Goal: Information Seeking & Learning: Learn about a topic

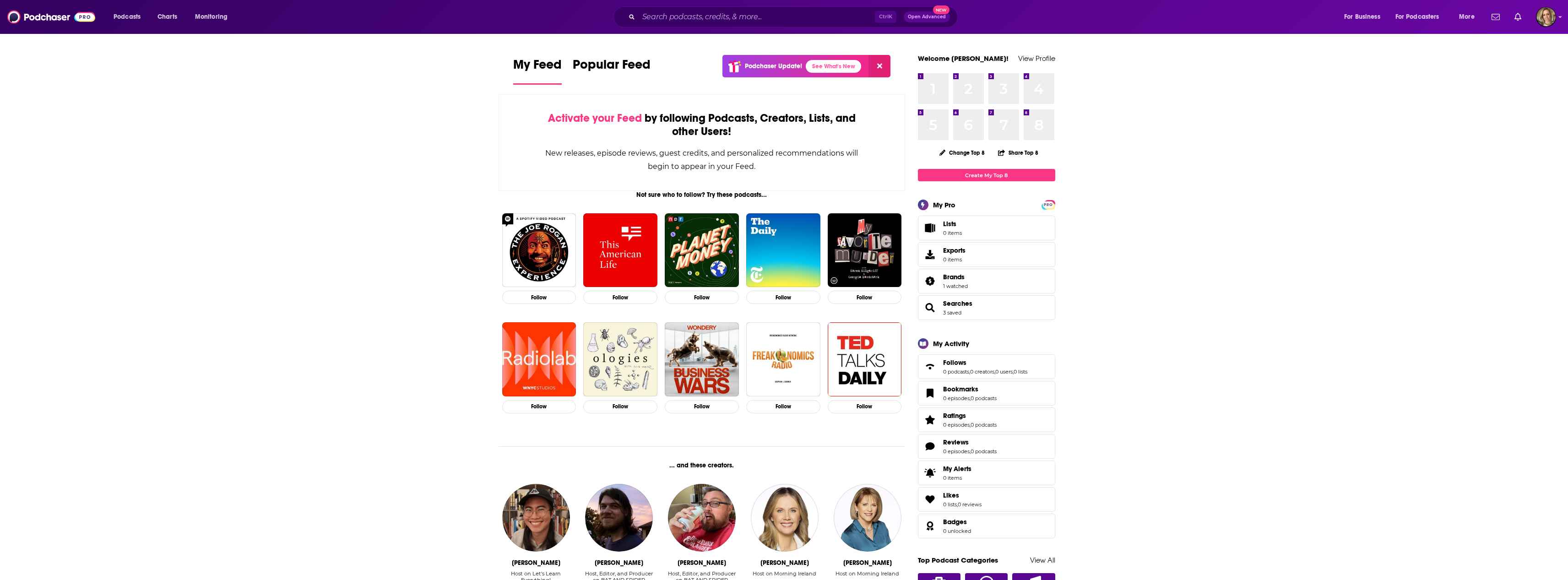
click at [921, 18] on span "Open Advanced" at bounding box center [927, 17] width 38 height 5
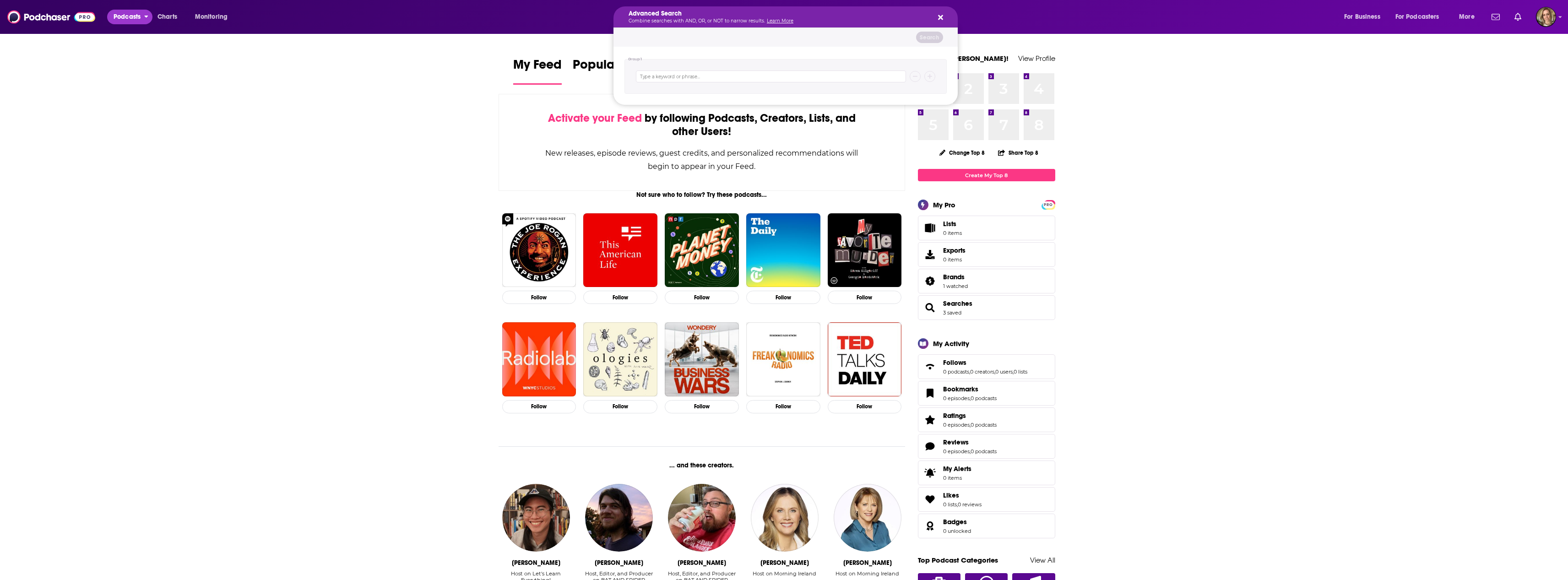
click at [128, 17] on span "Podcasts" at bounding box center [127, 17] width 27 height 13
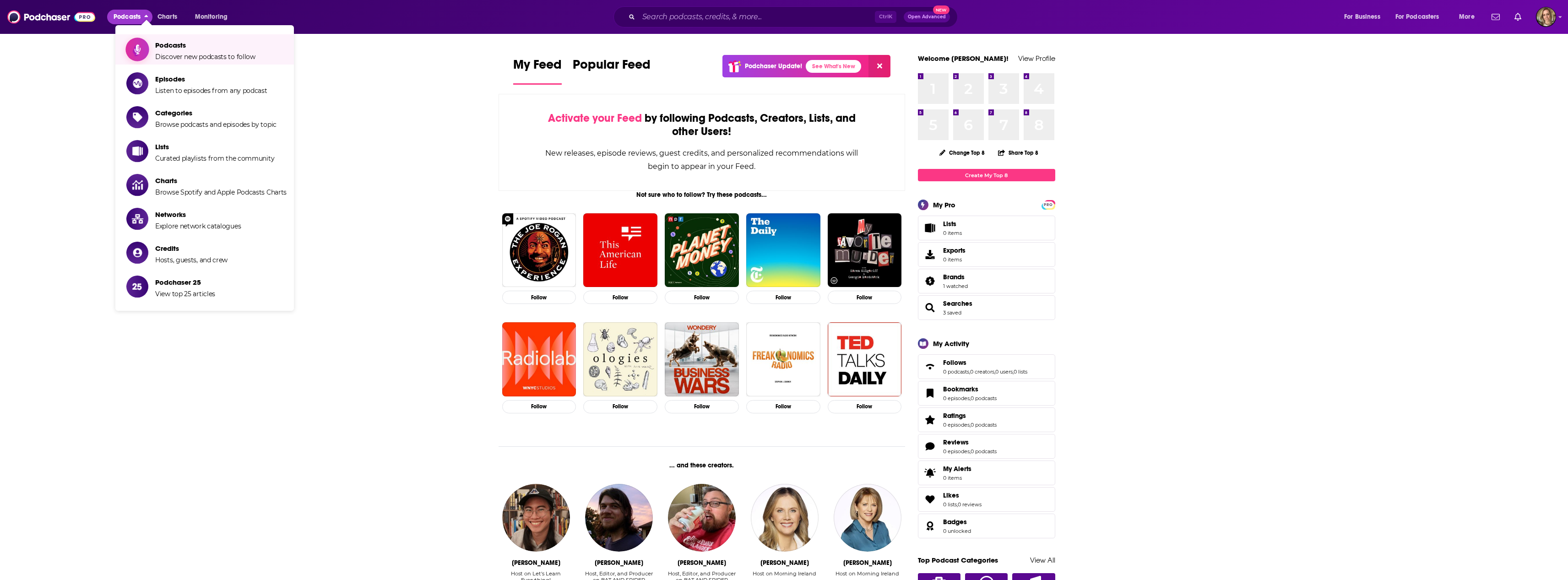
click at [193, 44] on span "Podcasts" at bounding box center [205, 45] width 101 height 9
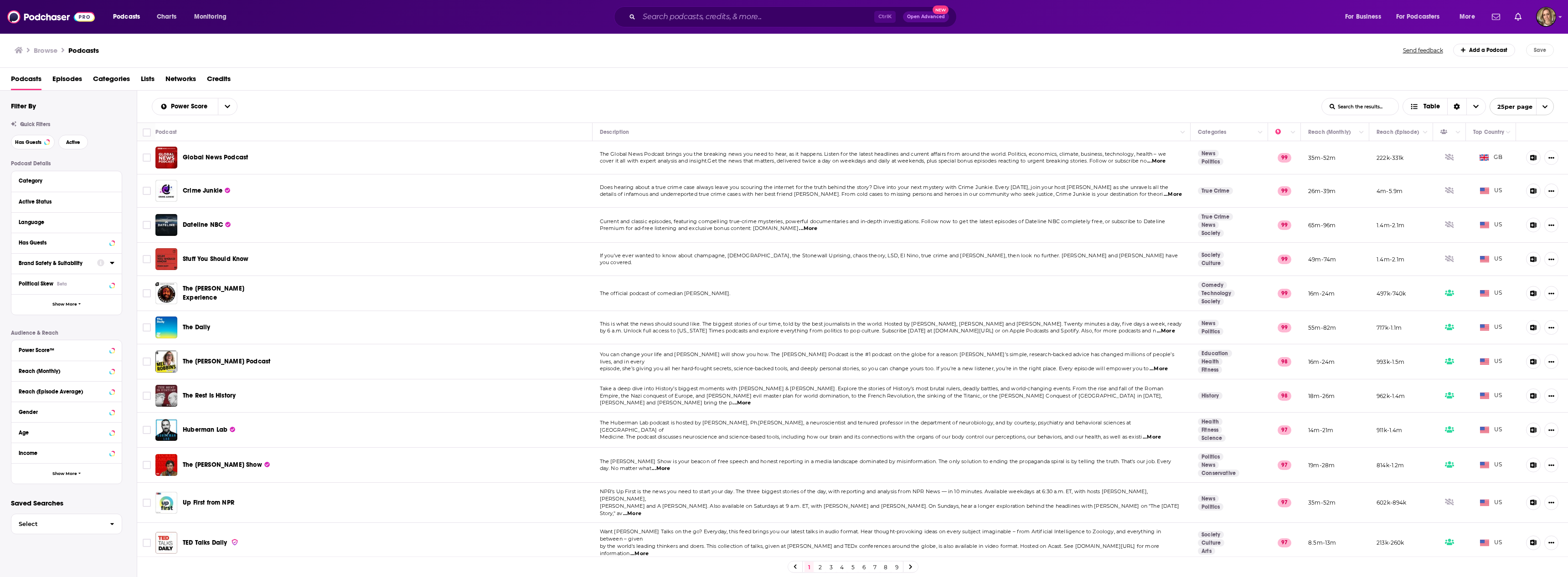
click at [79, 446] on div "Income" at bounding box center [66, 452] width 110 height 20
click at [91, 455] on div "Income" at bounding box center [55, 453] width 72 height 7
click at [67, 538] on button "Show More" at bounding box center [66, 533] width 110 height 20
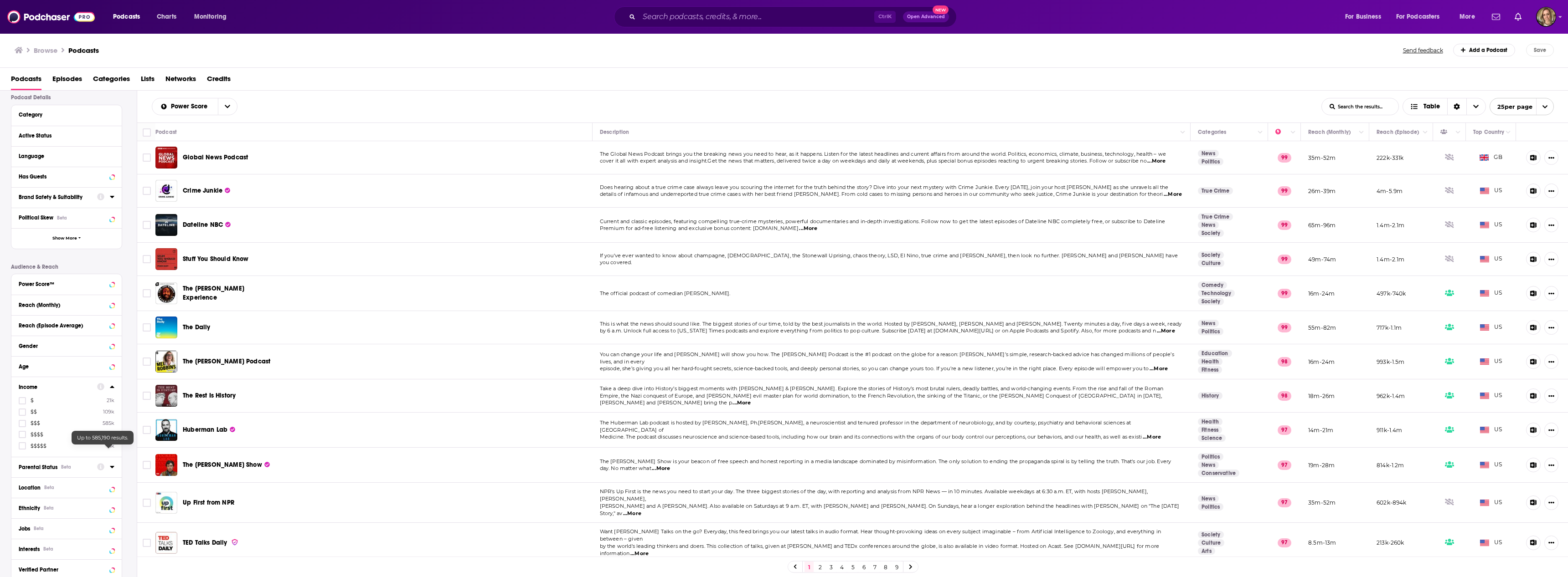
scroll to position [91, 0]
click at [18, 422] on label at bounding box center [21, 420] width 7 height 7
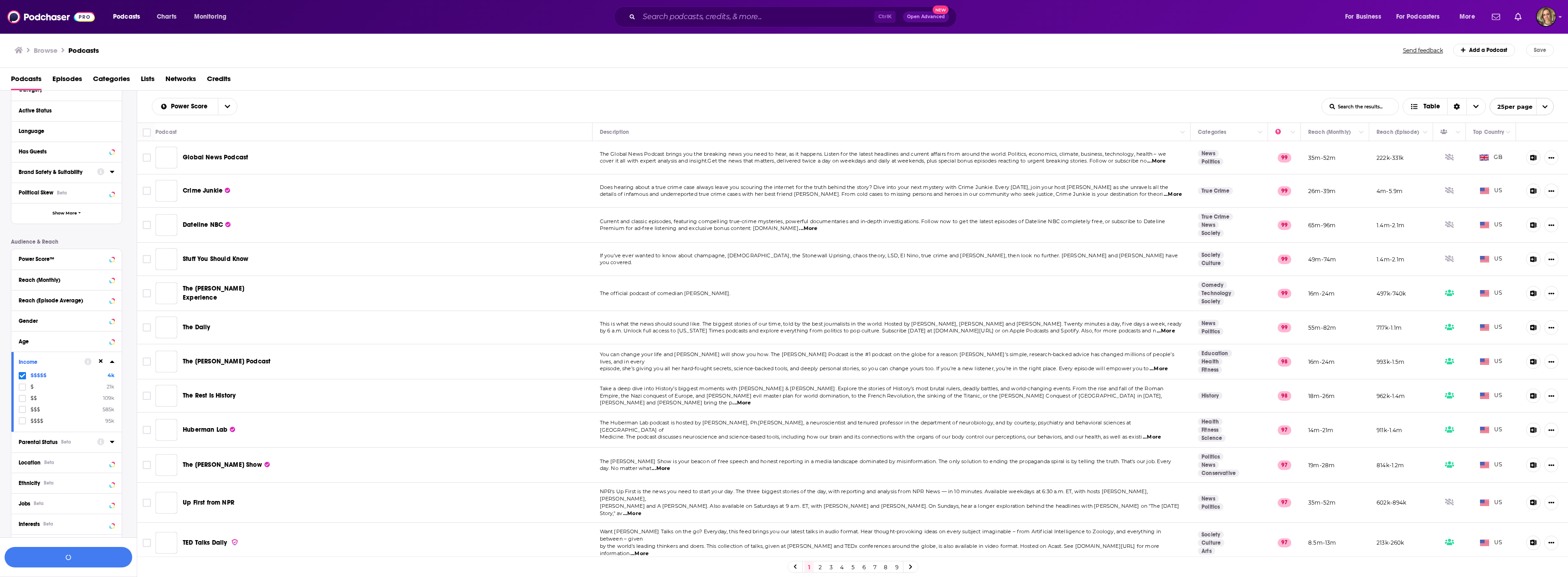
scroll to position [114, 0]
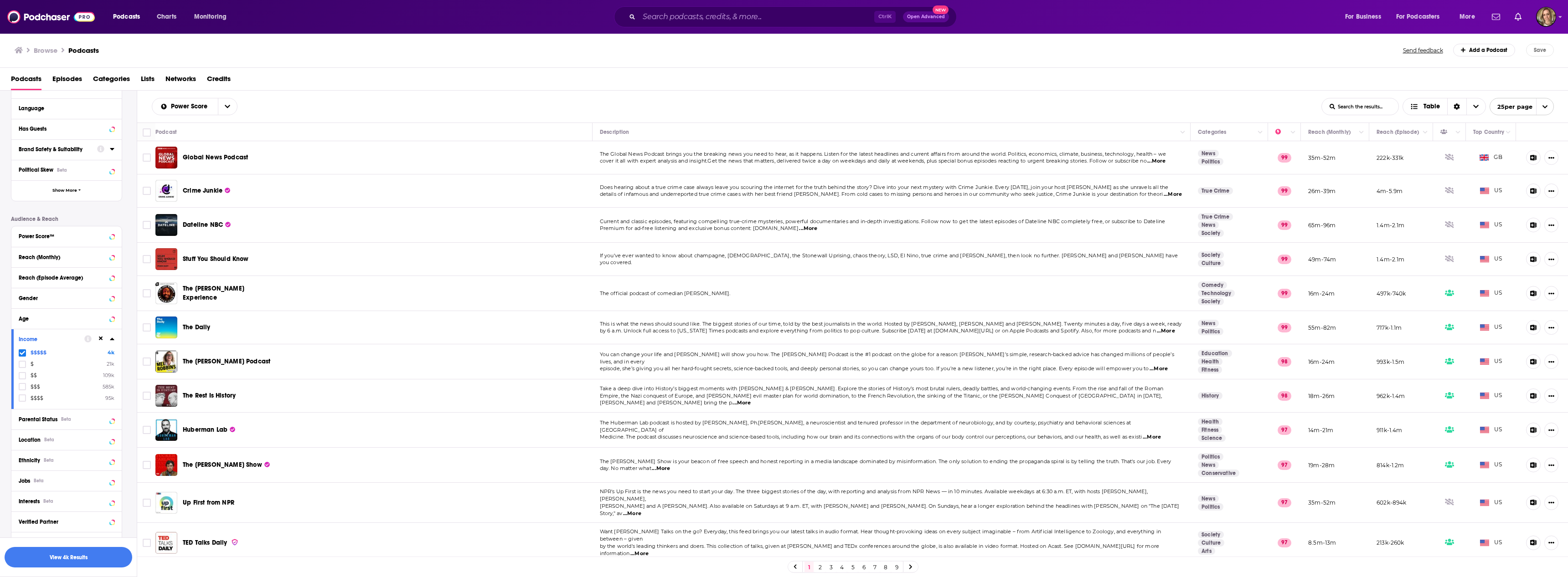
click at [19, 355] on span at bounding box center [21, 352] width 7 height 7
click at [21, 400] on icon at bounding box center [22, 399] width 6 height 4
click at [65, 298] on div "Gender" at bounding box center [55, 299] width 72 height 7
click at [23, 312] on icon at bounding box center [22, 312] width 6 height 4
click at [57, 409] on div "Age" at bounding box center [55, 412] width 72 height 7
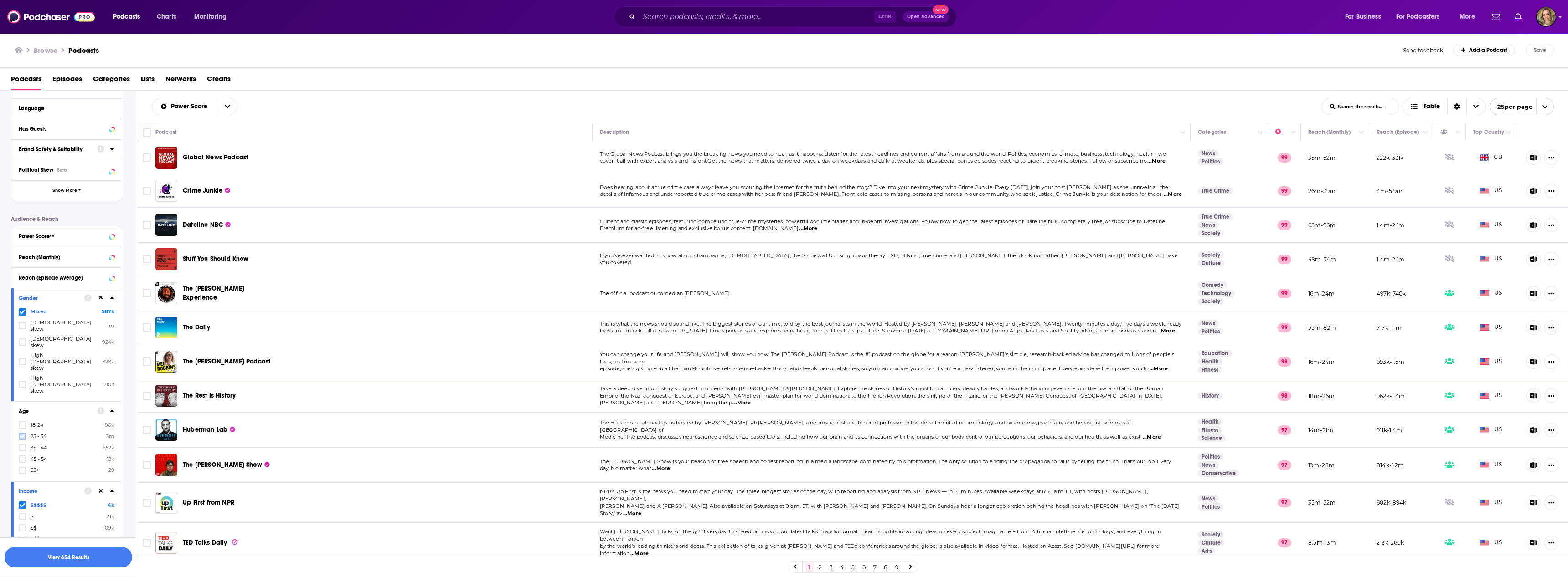
click at [22, 435] on icon at bounding box center [22, 437] width 6 height 4
click at [24, 446] on icon at bounding box center [22, 449] width 6 height 6
click at [22, 457] on icon at bounding box center [22, 459] width 6 height 4
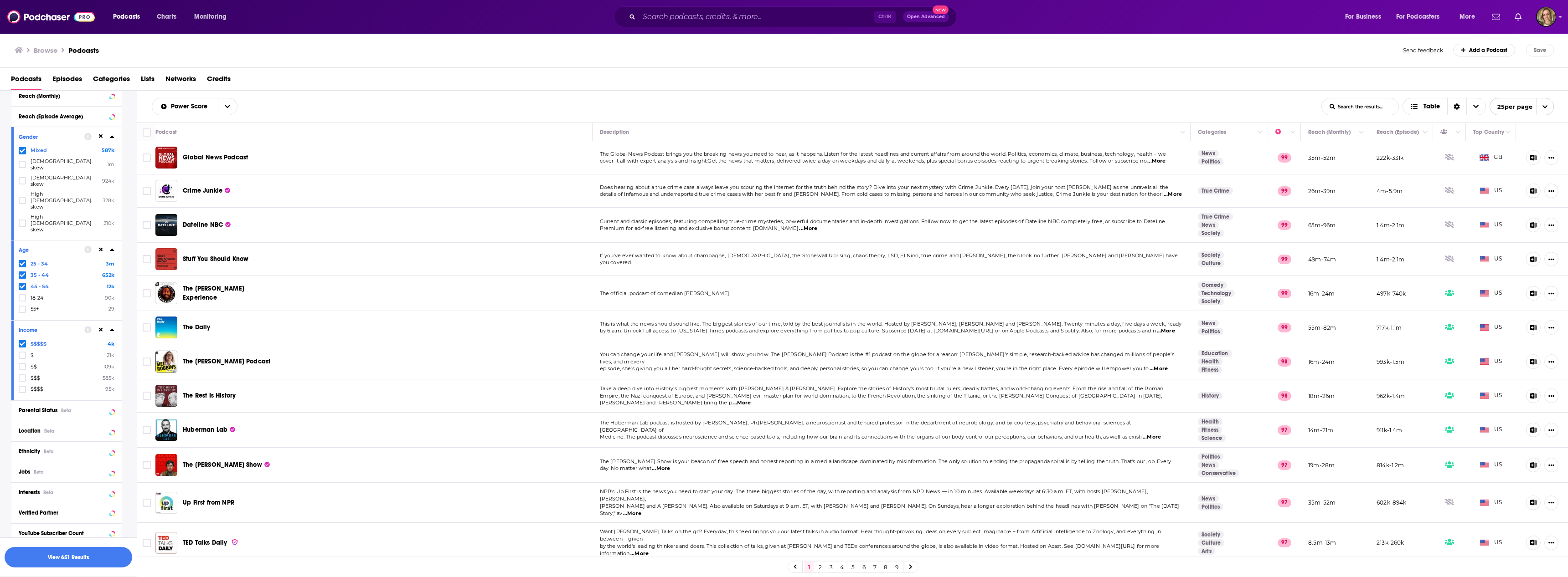
scroll to position [297, 0]
click at [75, 468] on div "Interests Beta" at bounding box center [55, 471] width 72 height 7
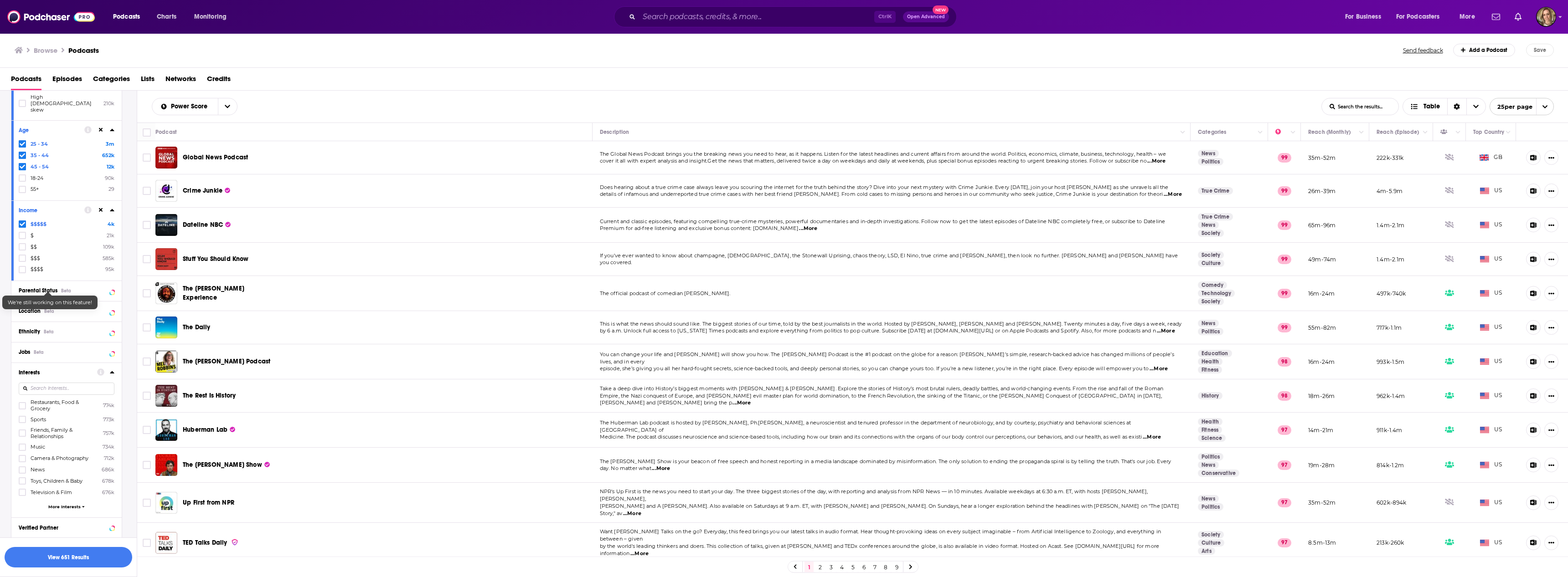
scroll to position [431, 0]
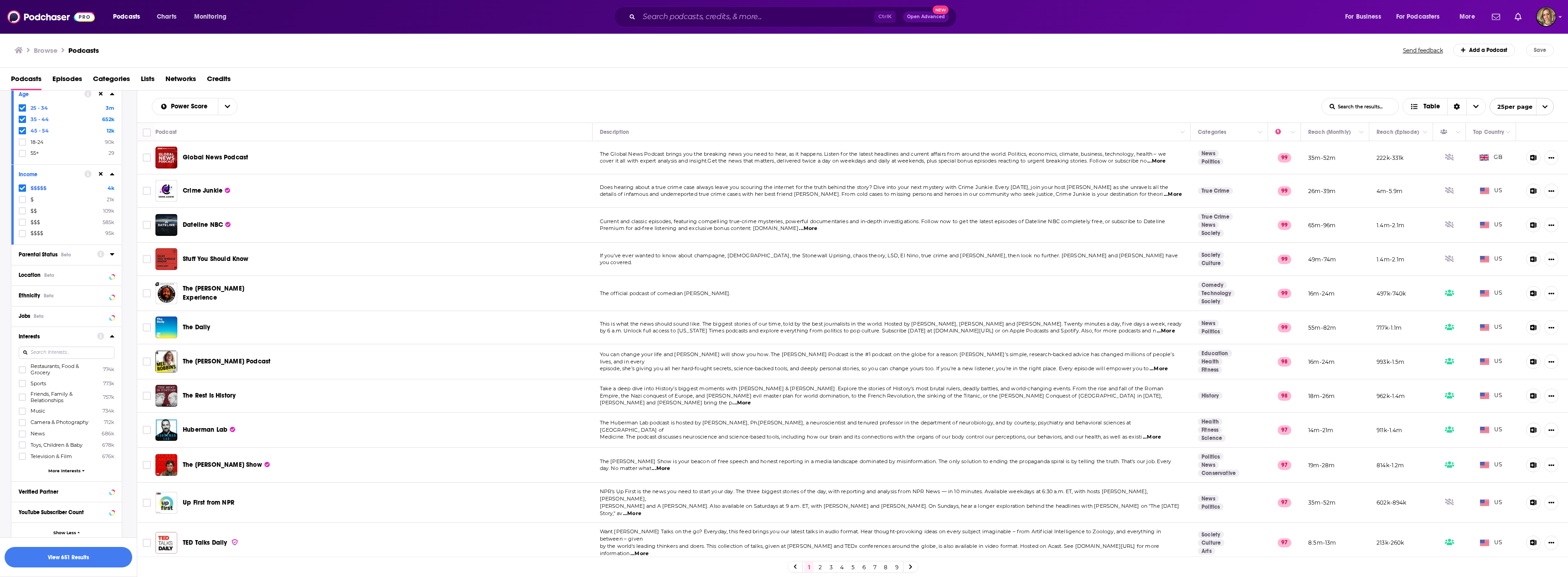
click at [51, 252] on span "Parental Status" at bounding box center [38, 255] width 39 height 7
click at [21, 289] on icon at bounding box center [22, 291] width 6 height 4
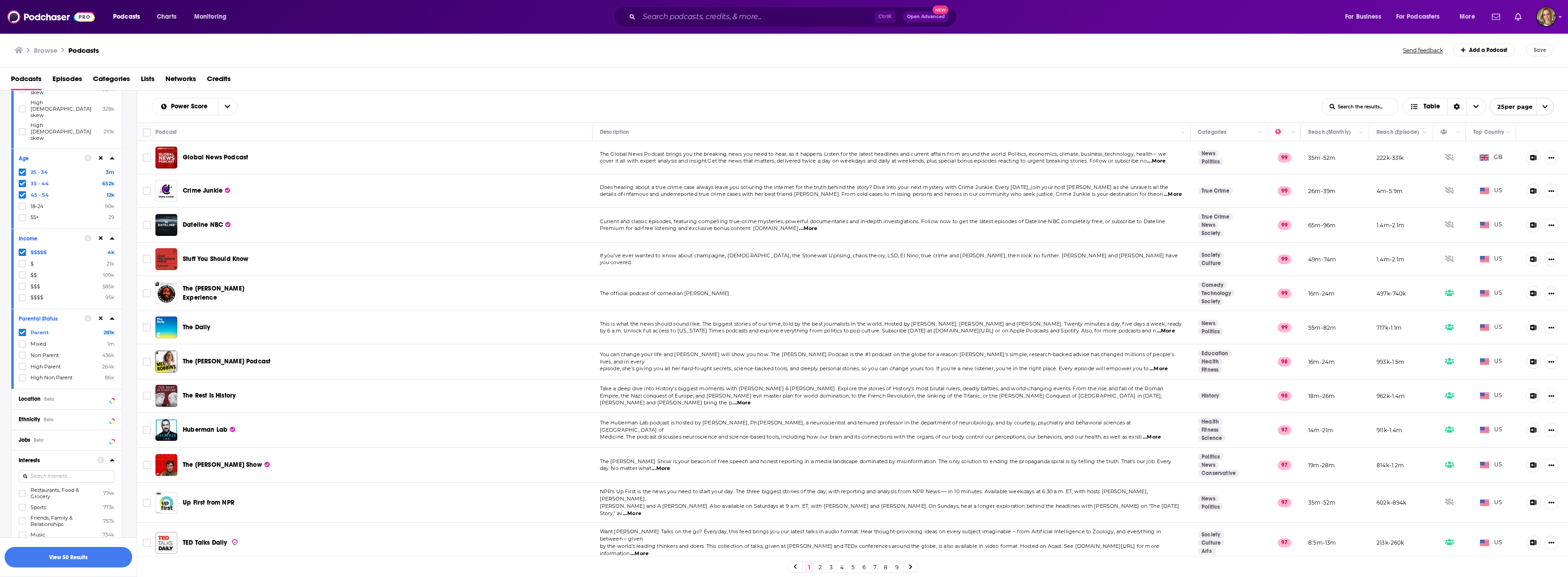
scroll to position [400, 0]
click at [58, 363] on div "Location Beta" at bounding box center [55, 366] width 72 height 7
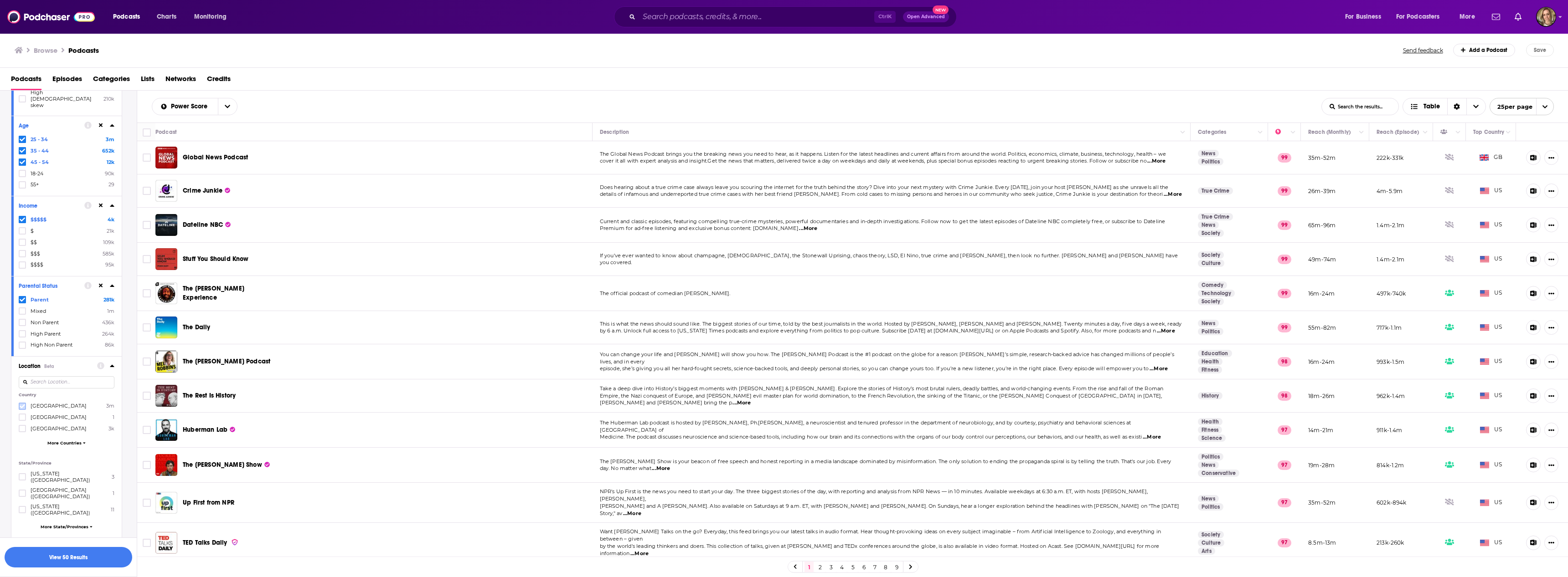
click at [23, 404] on icon at bounding box center [22, 407] width 6 height 6
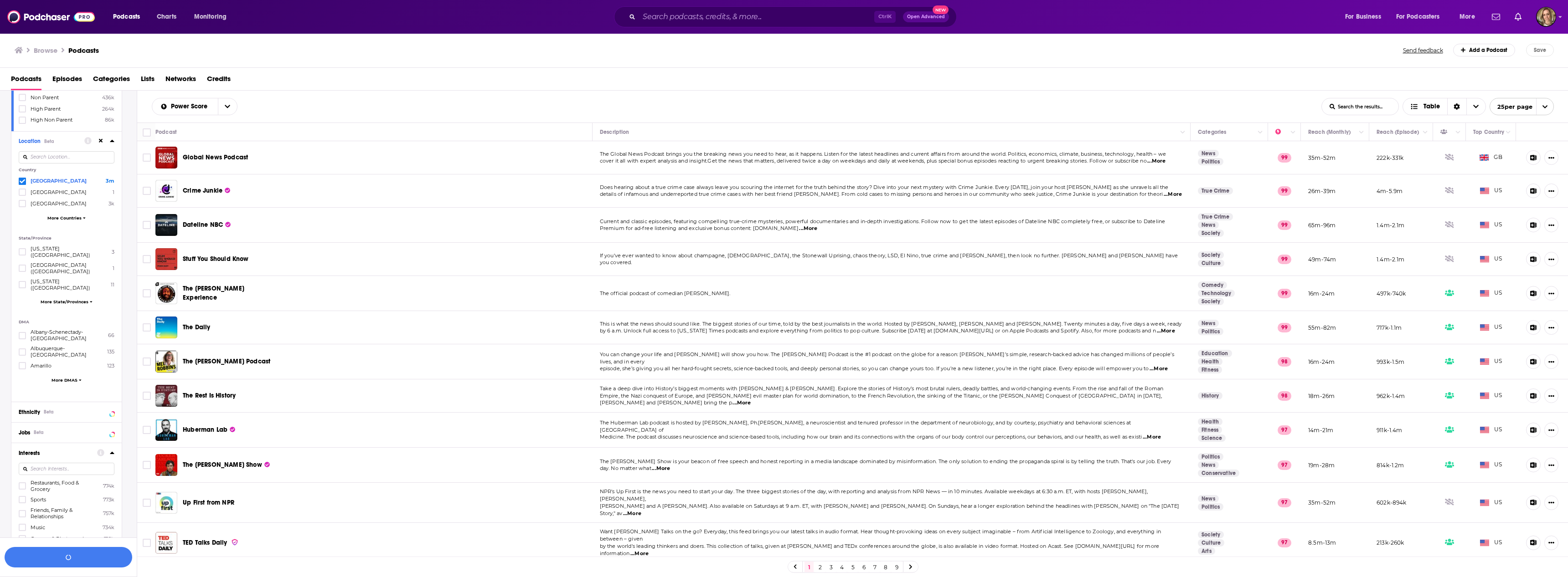
scroll to position [628, 0]
click at [70, 376] on span "More DMAS" at bounding box center [64, 378] width 26 height 5
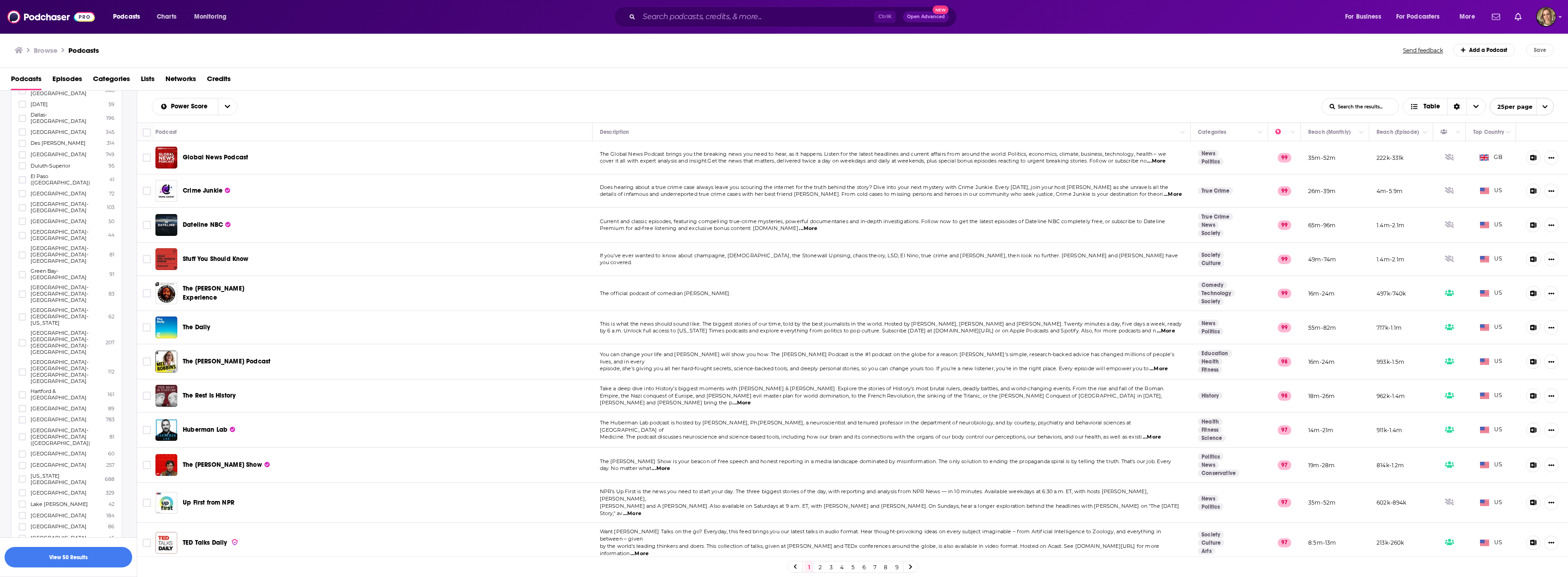
scroll to position [1174, 0]
click at [20, 556] on label at bounding box center [21, 559] width 7 height 7
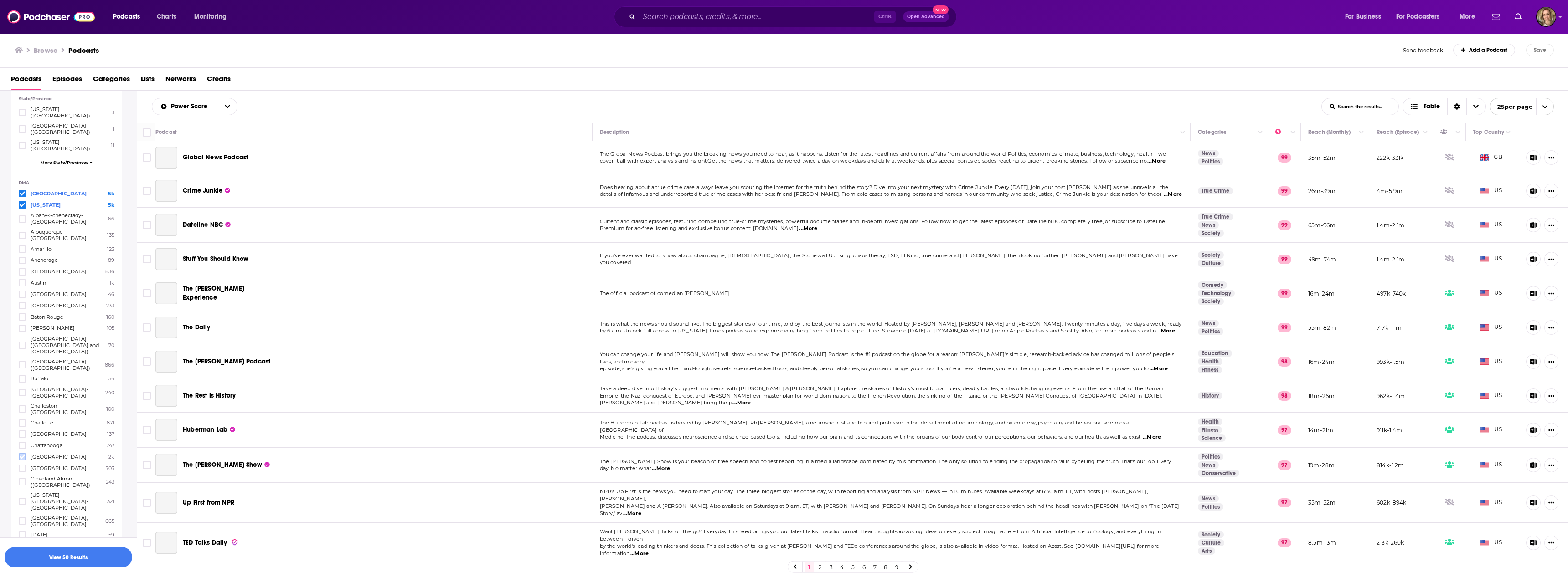
click at [21, 455] on icon at bounding box center [22, 457] width 6 height 4
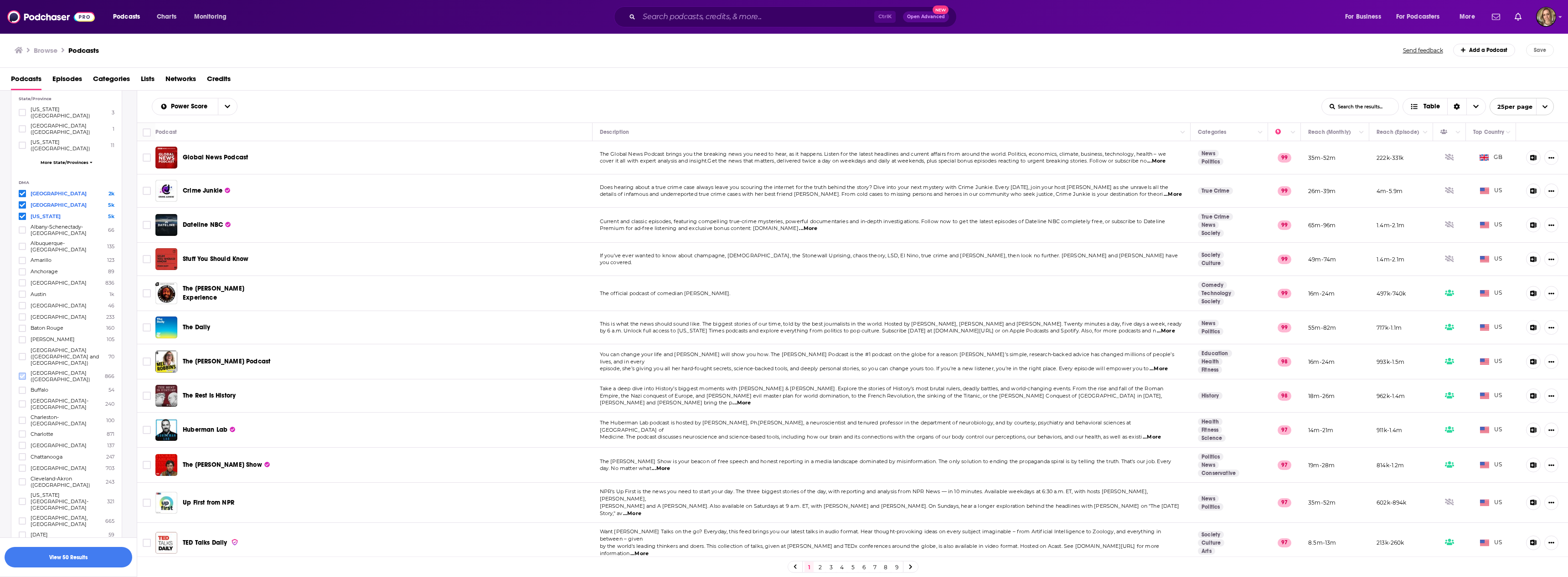
click at [23, 374] on icon at bounding box center [22, 377] width 6 height 6
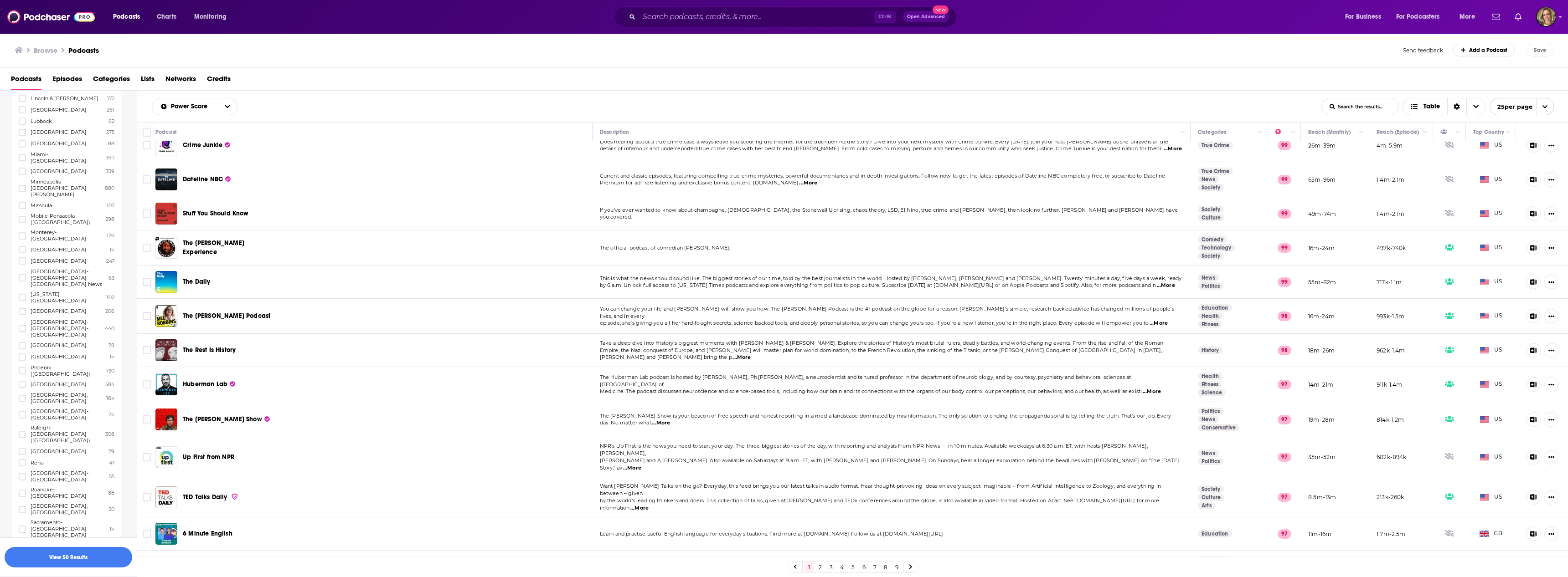
scroll to position [0, 0]
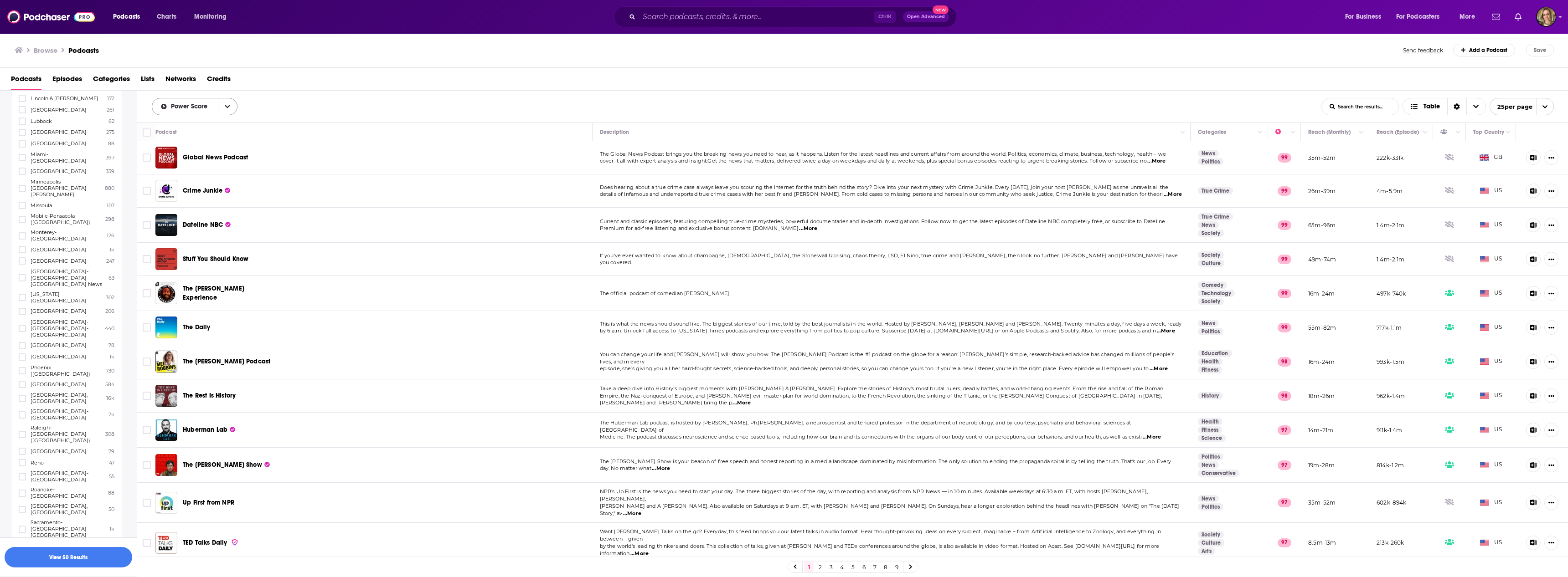
click at [231, 108] on button "open menu" at bounding box center [228, 106] width 19 height 17
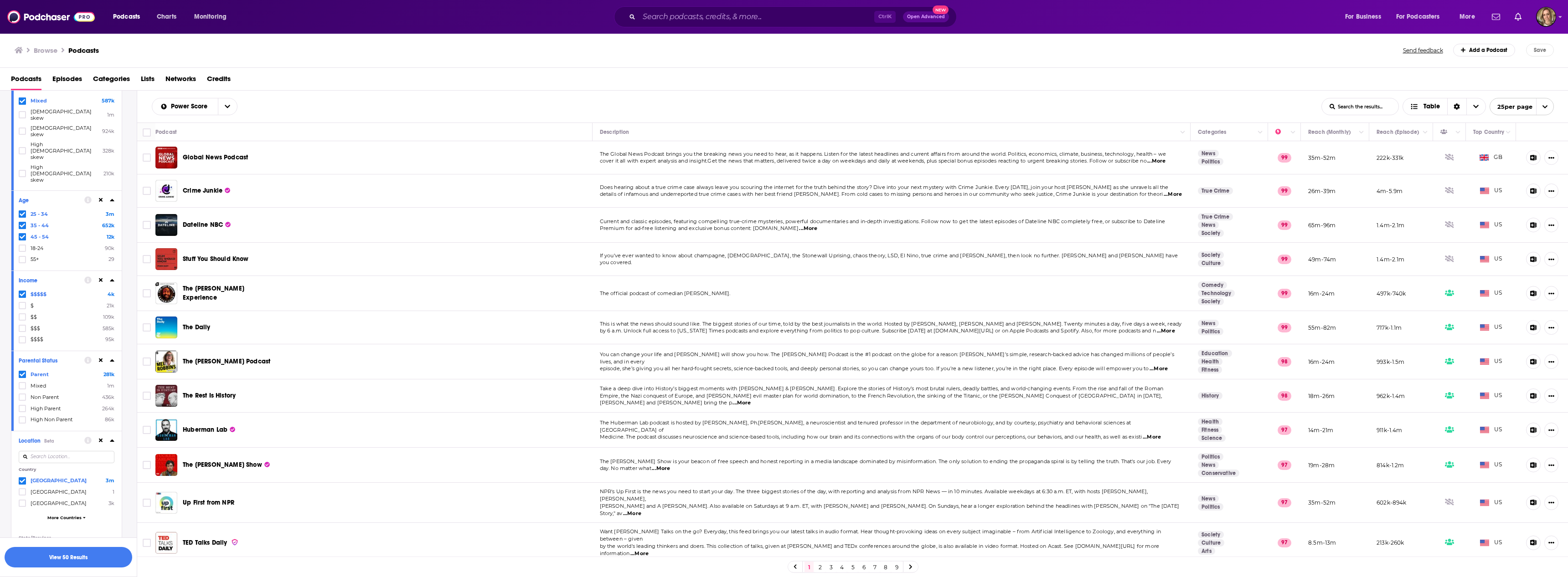
scroll to position [324, 0]
click at [1495, 129] on button "Move" at bounding box center [1490, 131] width 35 height 11
click at [1494, 134] on button "Move" at bounding box center [1490, 131] width 35 height 11
click at [1507, 132] on icon "Column Actions" at bounding box center [1509, 133] width 5 height 6
click at [22, 307] on div at bounding box center [784, 288] width 1568 height 577
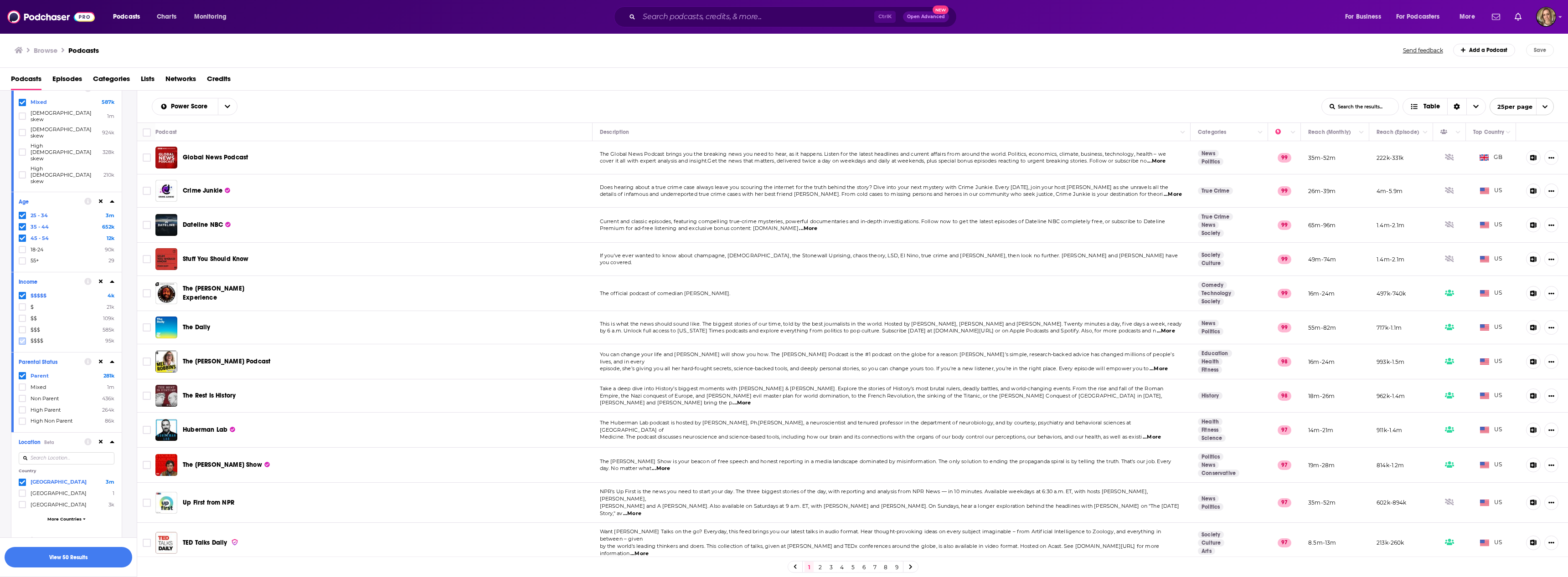
click at [21, 340] on icon at bounding box center [22, 342] width 6 height 4
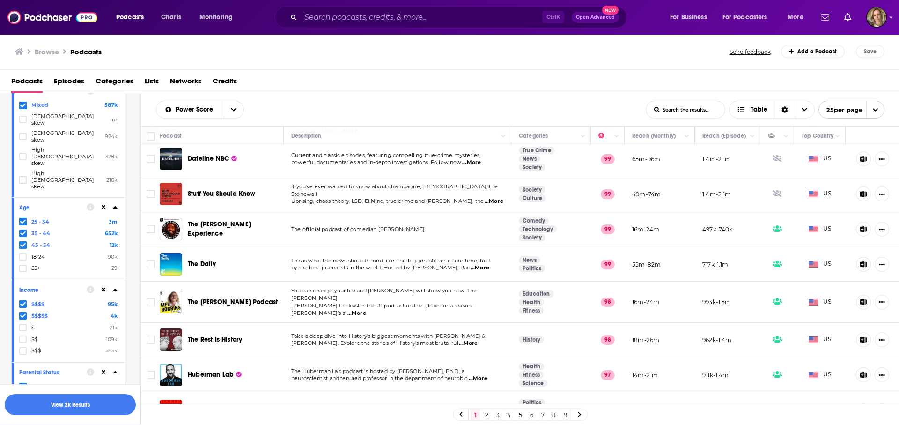
scroll to position [0, 0]
